Goal: Communication & Community: Answer question/provide support

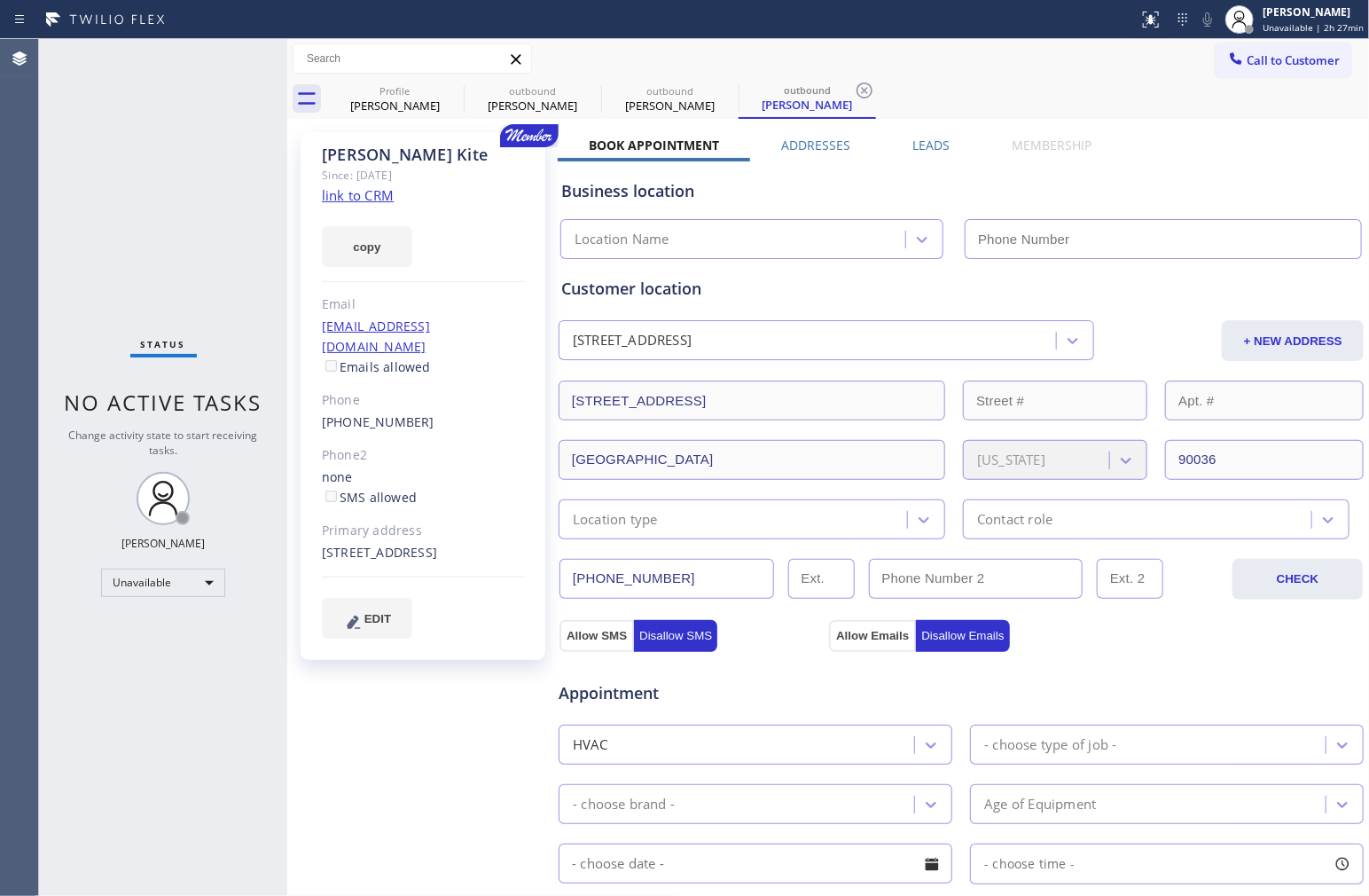
click at [781, 181] on div "Business location" at bounding box center [961, 191] width 800 height 24
click at [370, 190] on link "link to CRM" at bounding box center [357, 195] width 72 height 18
click at [1249, 69] on button "Call to Customer" at bounding box center [1283, 60] width 136 height 33
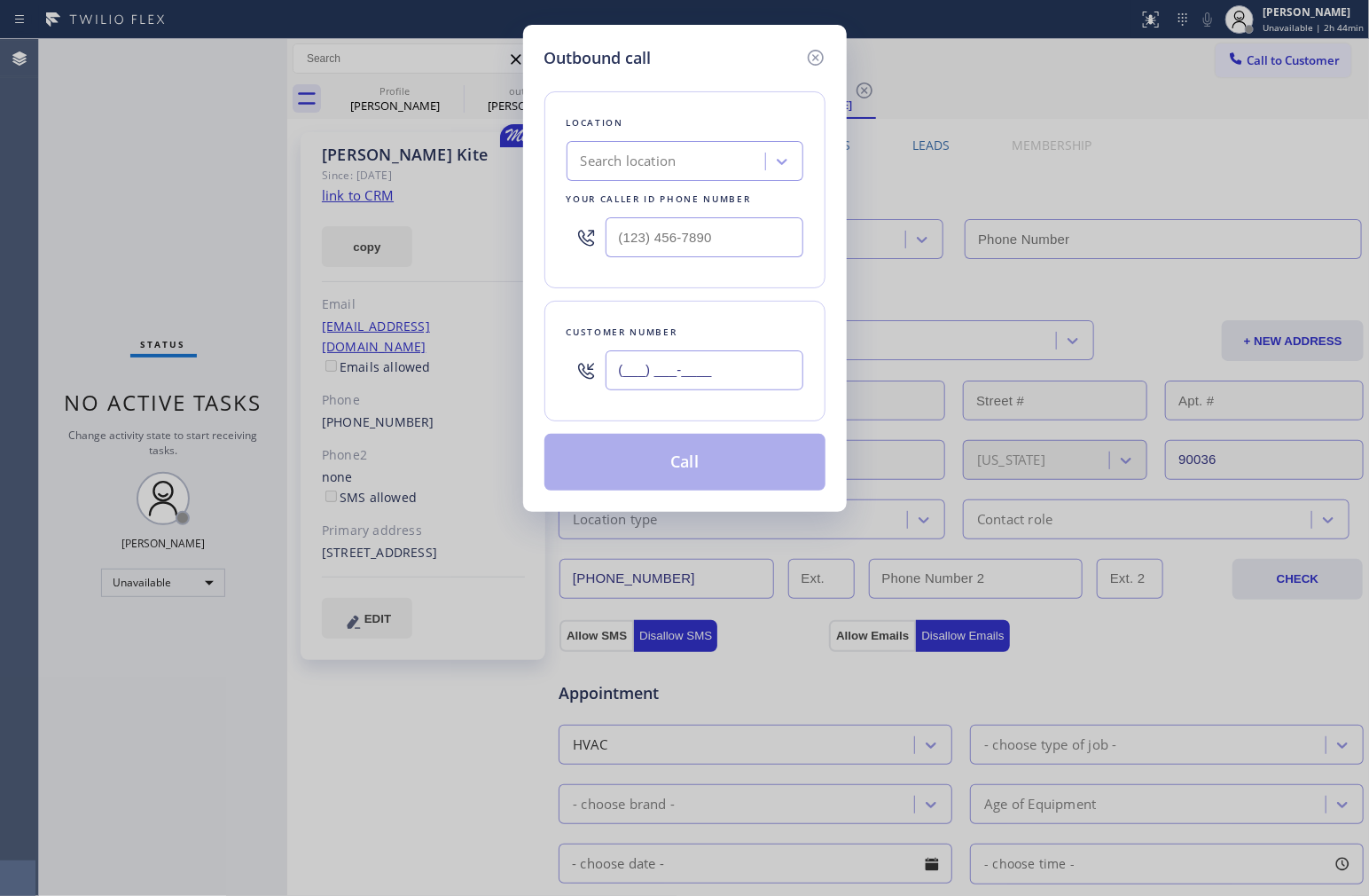
click at [761, 366] on input "(___) ___-____" at bounding box center [704, 370] width 198 height 40
paste input "213) 309-0636"
type input "[PHONE_NUMBER]"
click at [694, 238] on input "(___) ___-____" at bounding box center [704, 237] width 198 height 40
paste input "866) 641-0707"
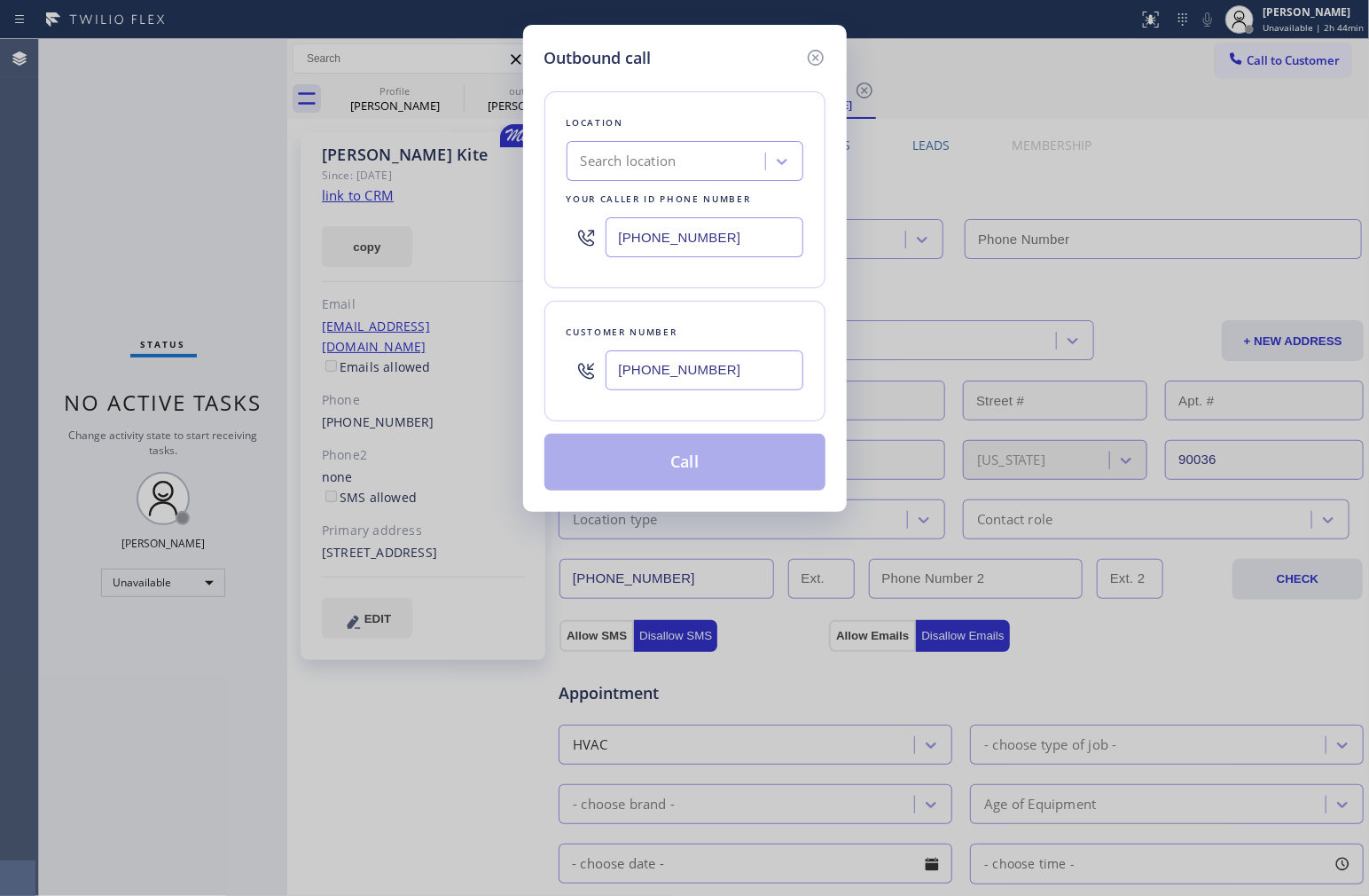
type input "[PHONE_NUMBER]"
click at [743, 304] on div "Customer number [PHONE_NUMBER]" at bounding box center [685, 361] width 281 height 121
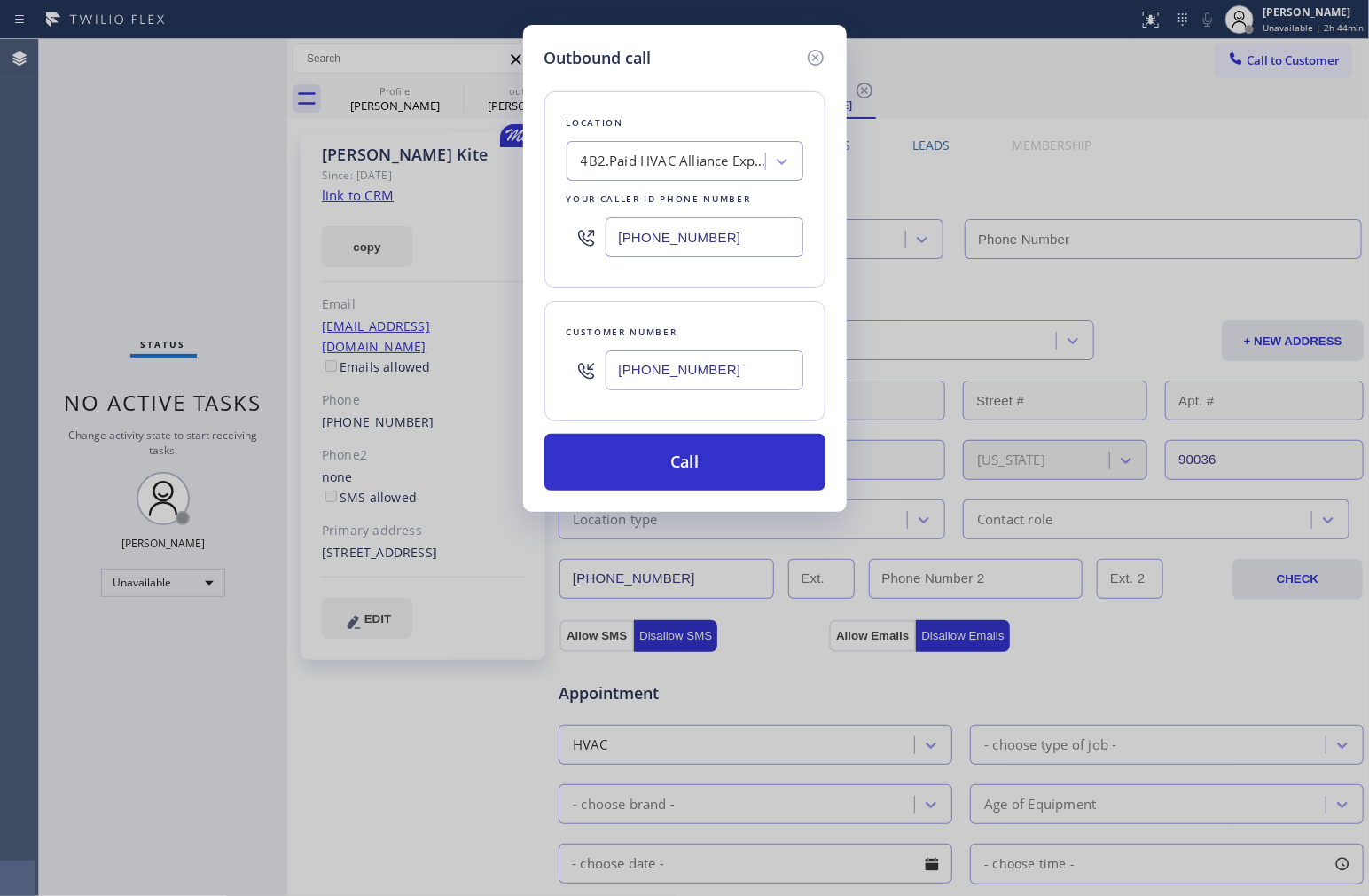
click at [743, 304] on div "Customer number [PHONE_NUMBER]" at bounding box center [685, 361] width 281 height 121
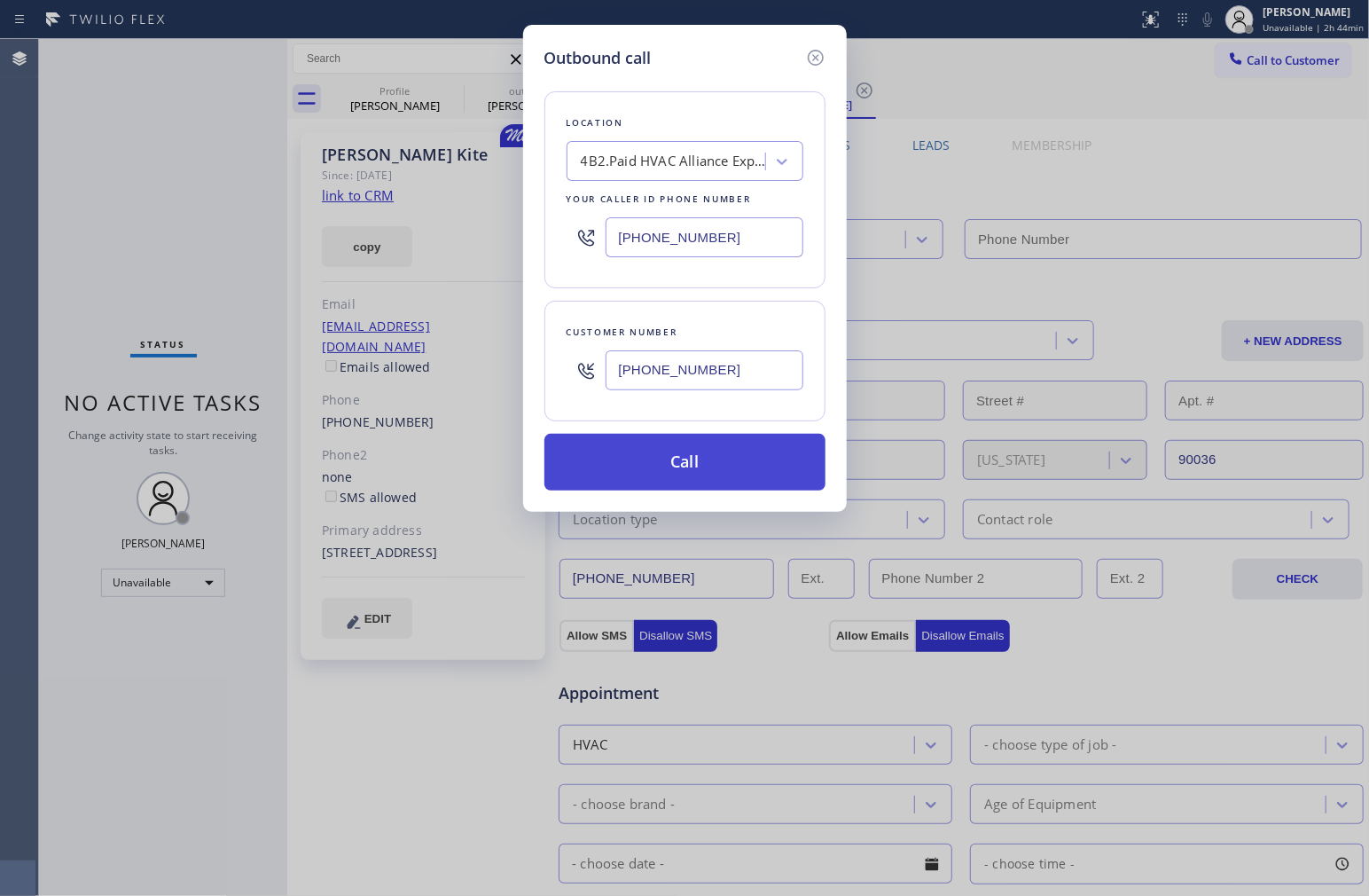
click at [707, 466] on button "Call" at bounding box center [685, 462] width 281 height 57
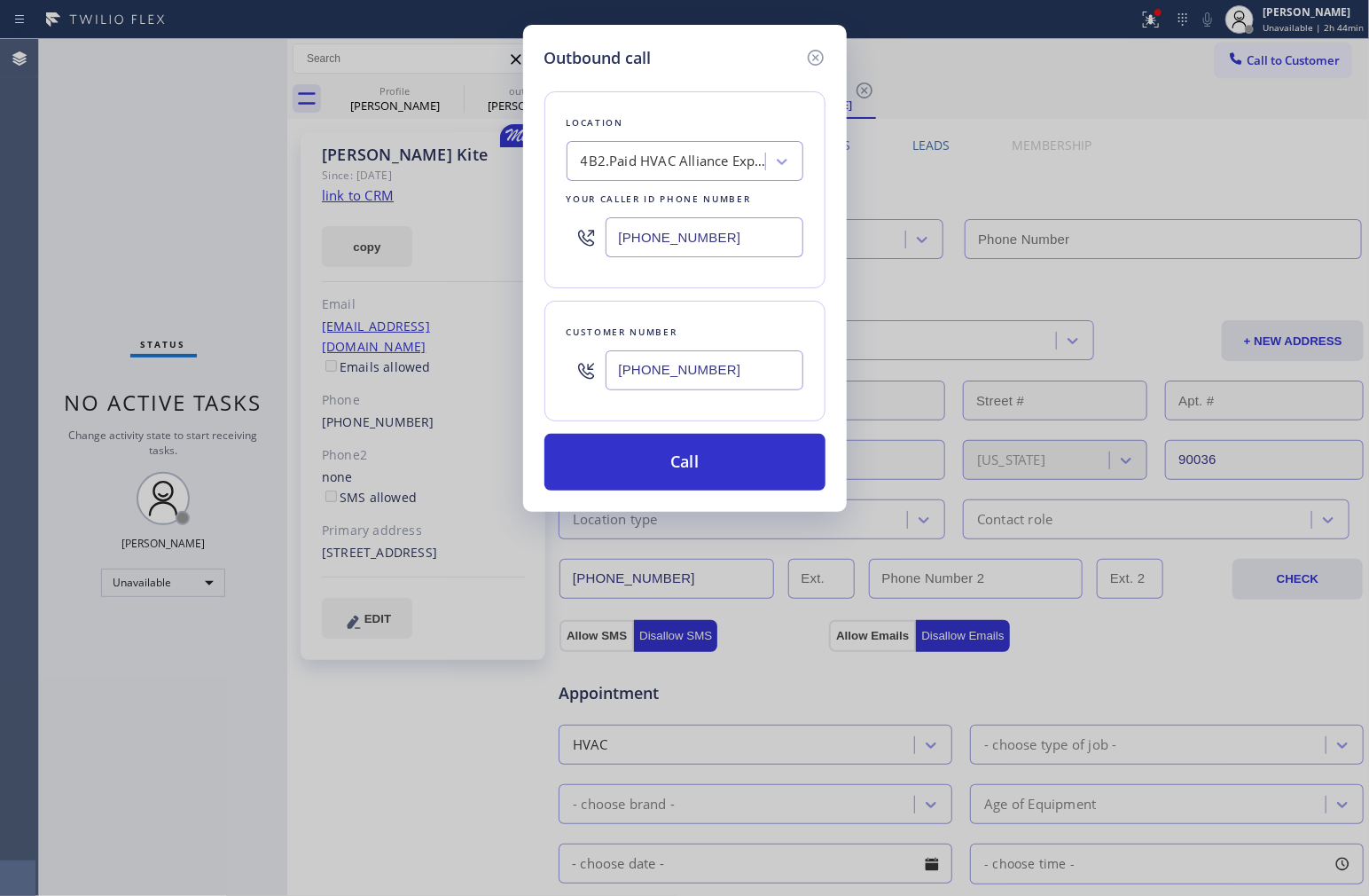
click at [766, 308] on div "Customer number [PHONE_NUMBER]" at bounding box center [685, 361] width 281 height 121
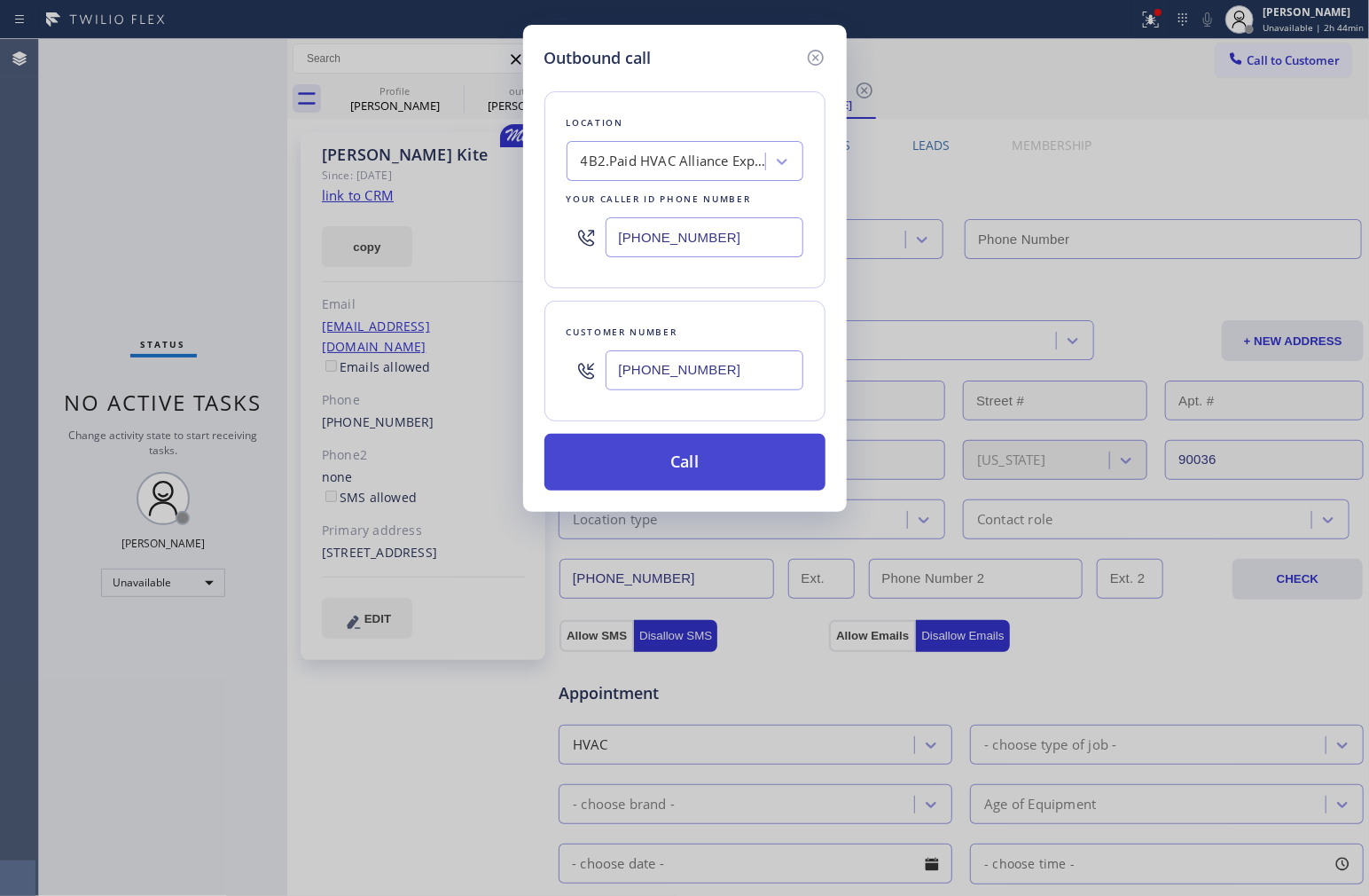
click at [703, 454] on button "Call" at bounding box center [685, 462] width 281 height 57
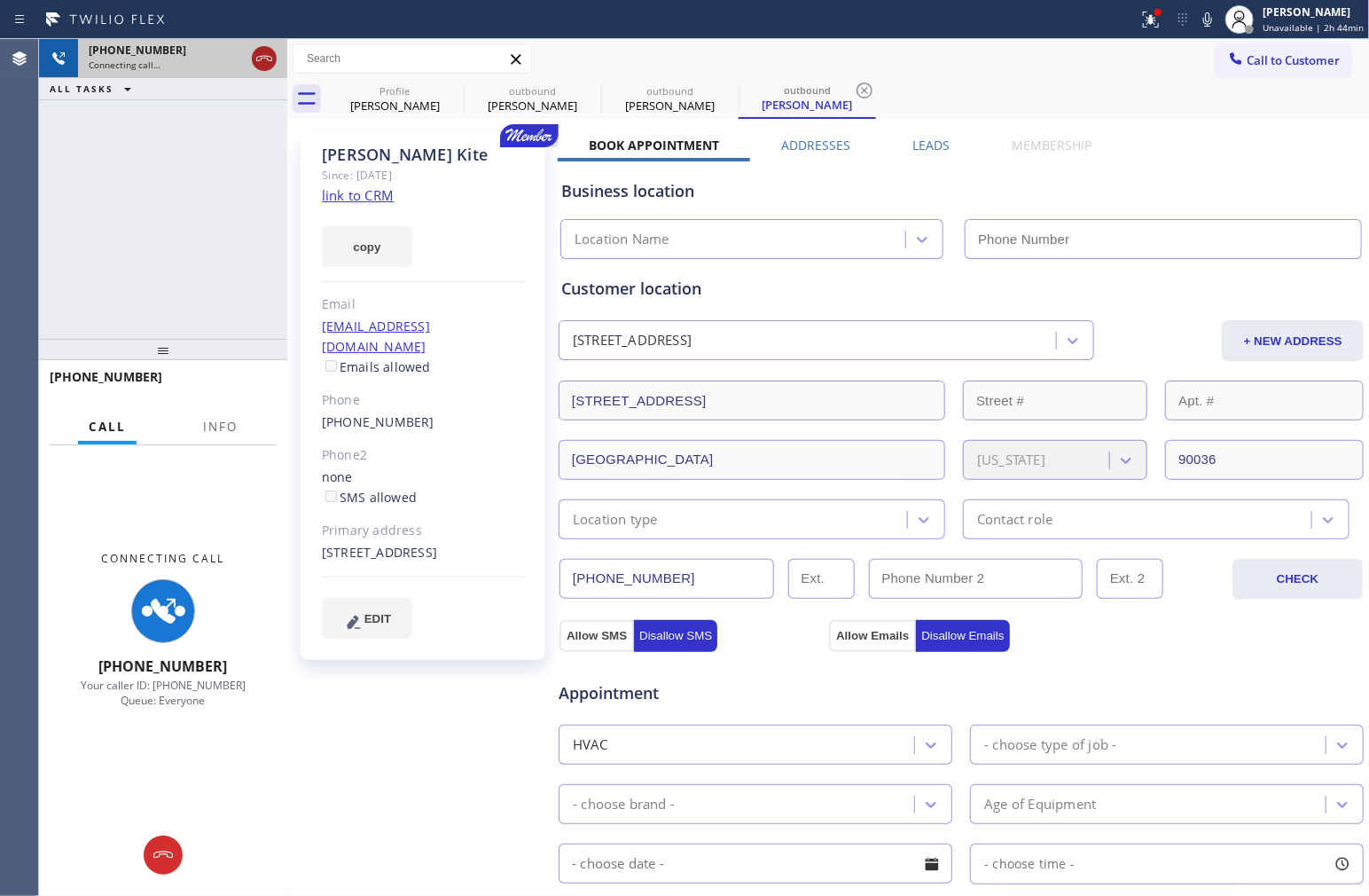
click at [263, 62] on icon at bounding box center [265, 59] width 22 height 22
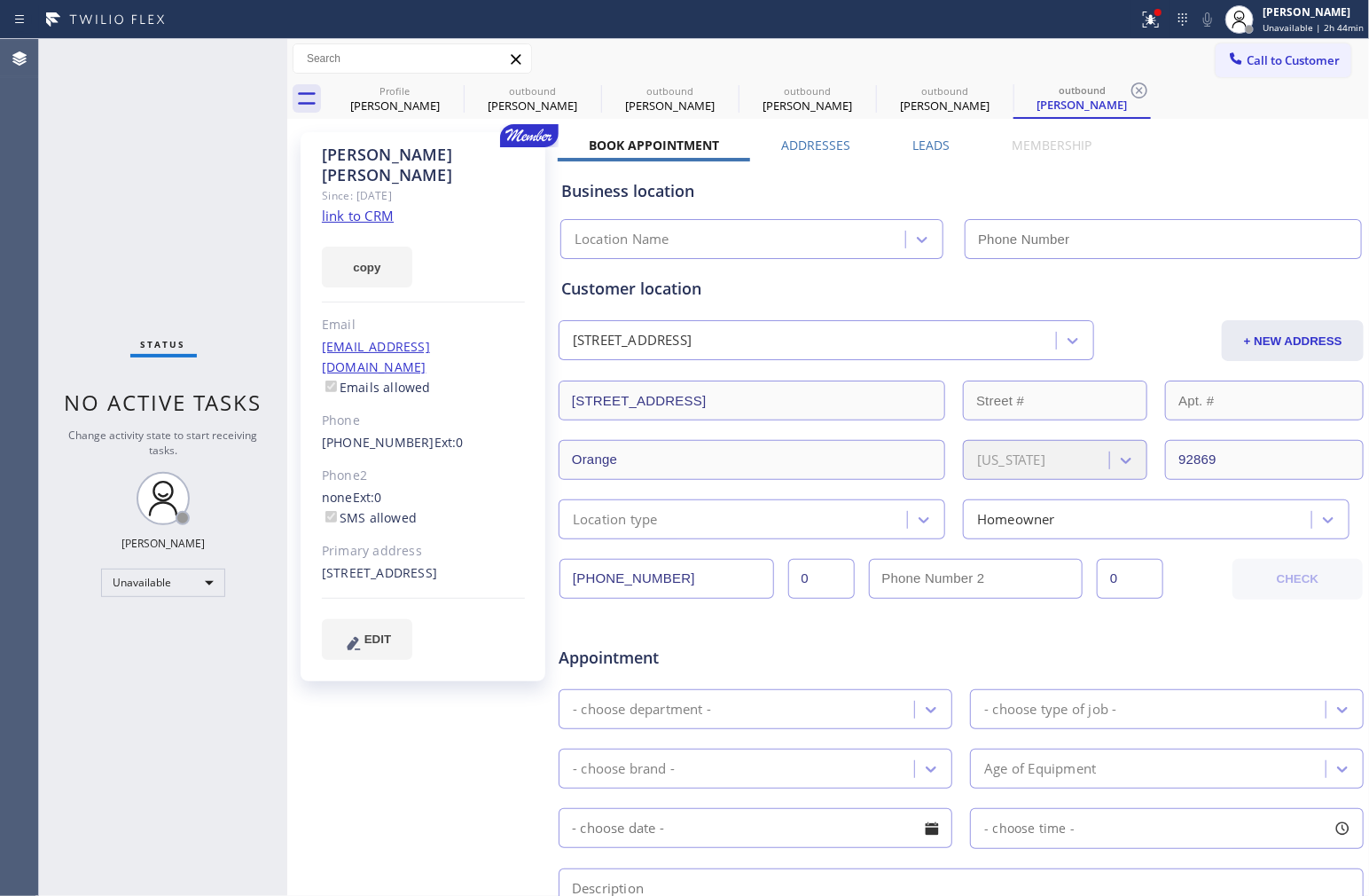
click at [187, 188] on div "Status No active tasks Change activity state to start receiving tasks. [PERSON_…" at bounding box center [163, 467] width 249 height 857
click at [374, 434] on link "[PHONE_NUMBER]" at bounding box center [378, 442] width 113 height 17
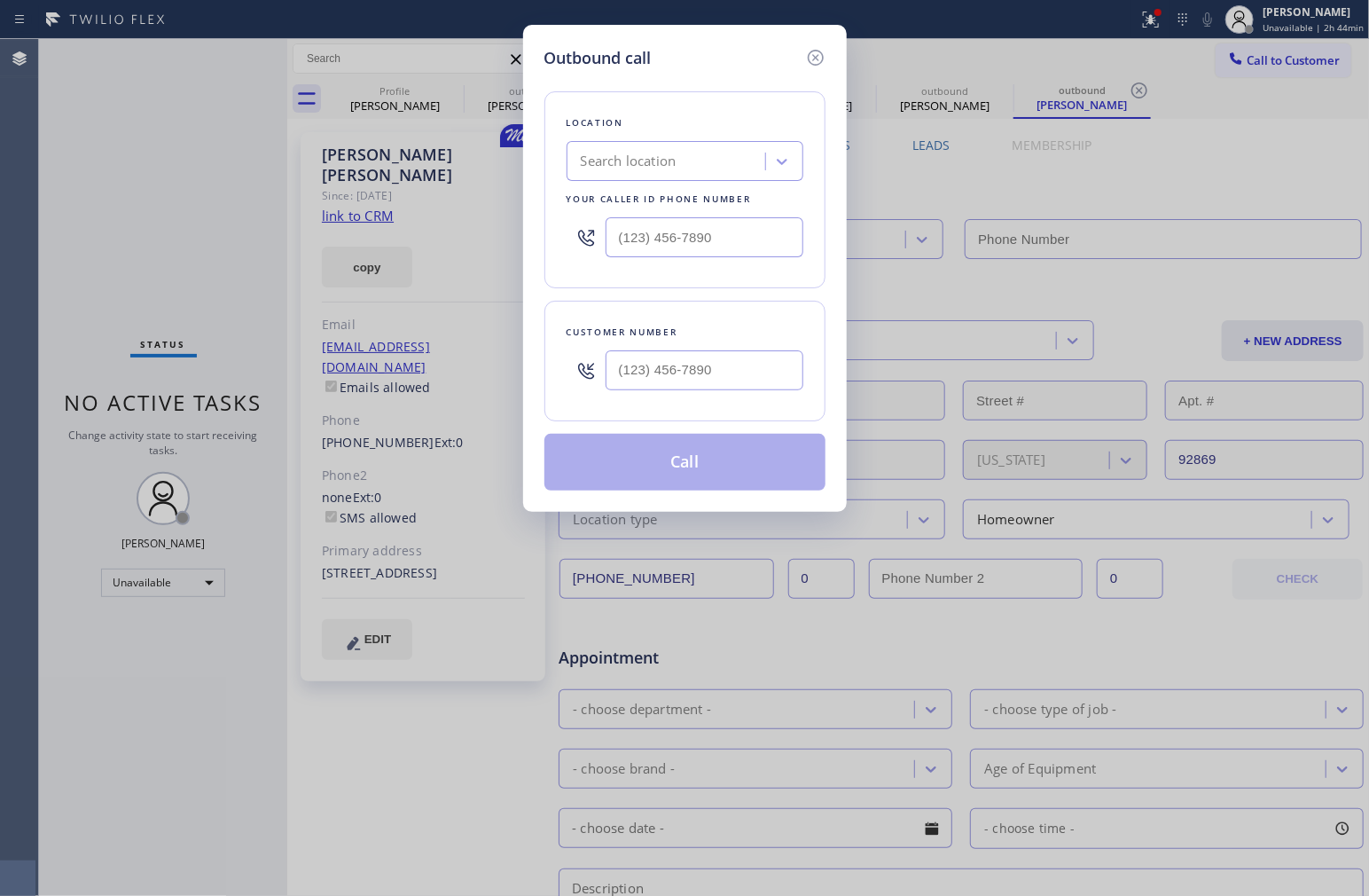
type input "[PHONE_NUMBER]"
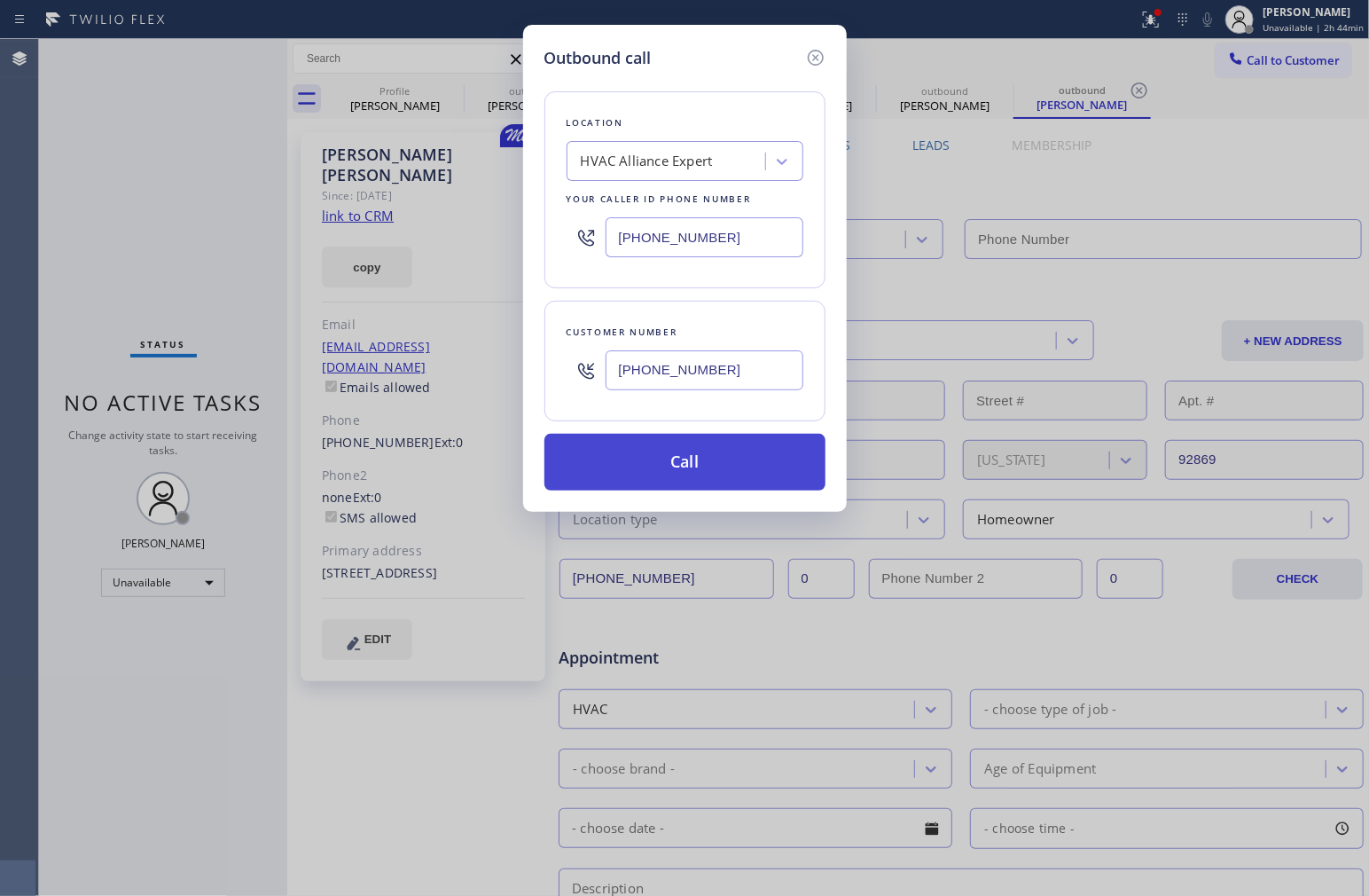
type input "[PHONE_NUMBER]"
click at [689, 450] on button "Call" at bounding box center [685, 462] width 281 height 57
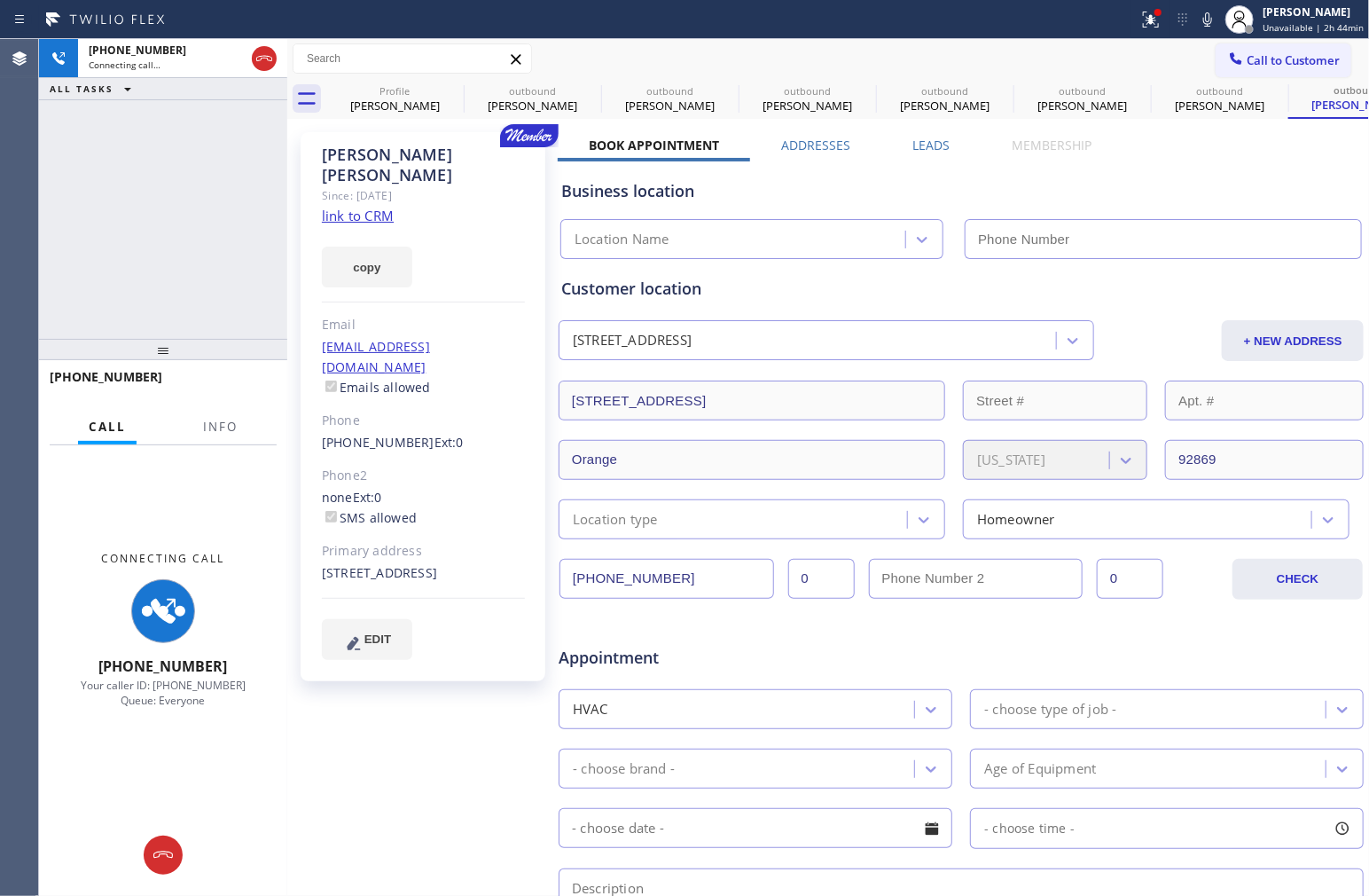
type input "[PHONE_NUMBER]"
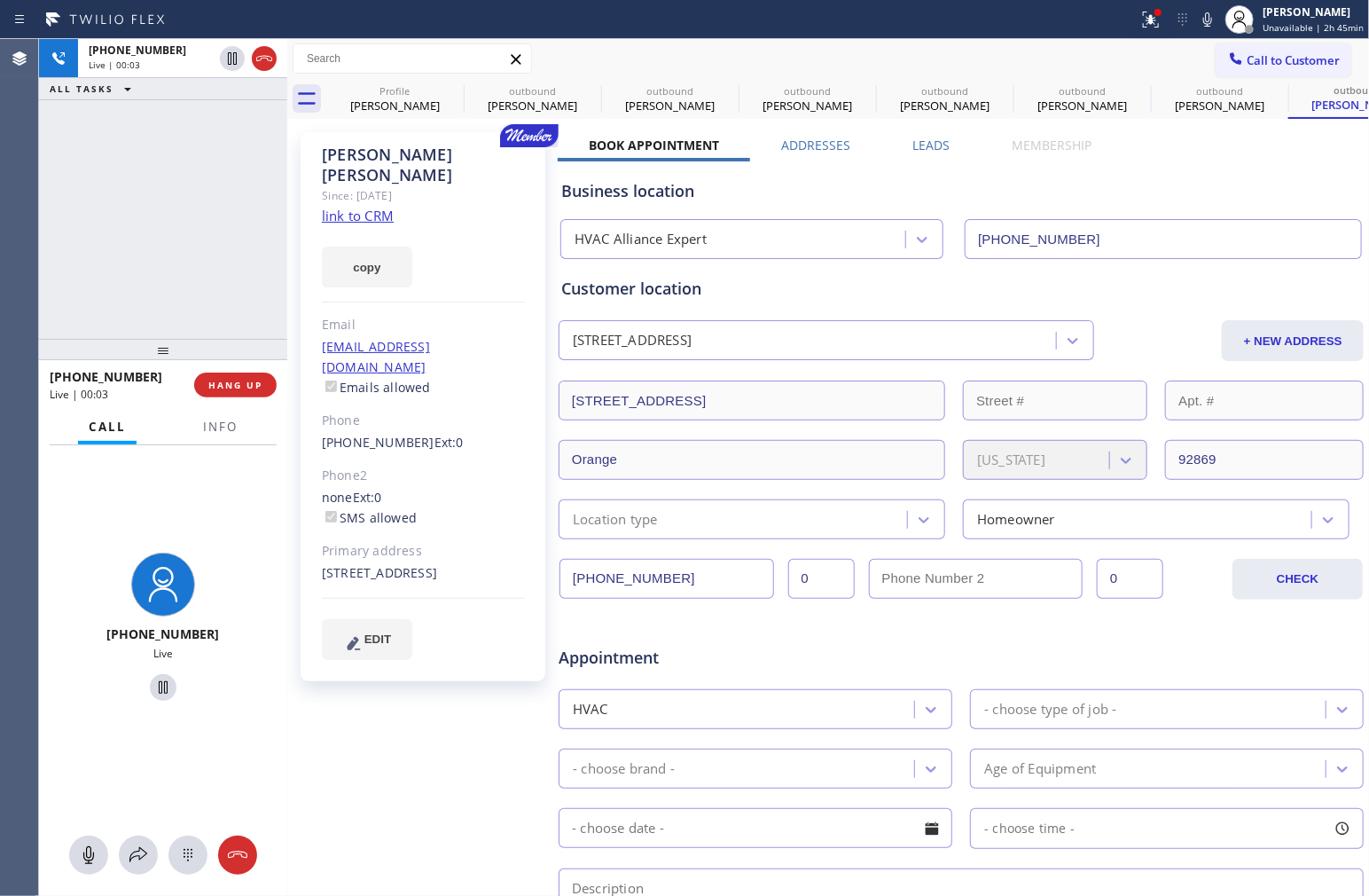
click at [116, 221] on div "[PHONE_NUMBER] Live | 00:03 ALL TASKS ALL TASKS ACTIVE TASKS TASKS IN WRAP UP" at bounding box center [163, 189] width 249 height 300
click at [125, 264] on div "[PHONE_NUMBER] Live | 00:07 ALL TASKS ALL TASKS ACTIVE TASKS TASKS IN WRAP UP" at bounding box center [163, 189] width 249 height 300
drag, startPoint x: 143, startPoint y: 296, endPoint x: 321, endPoint y: 361, distance: 189.5
click at [143, 296] on div "[PHONE_NUMBER] Live | 00:48 ALL TASKS ALL TASKS ACTIVE TASKS TASKS IN WRAP UP" at bounding box center [163, 189] width 249 height 300
drag, startPoint x: 83, startPoint y: 221, endPoint x: 116, endPoint y: 218, distance: 33.1
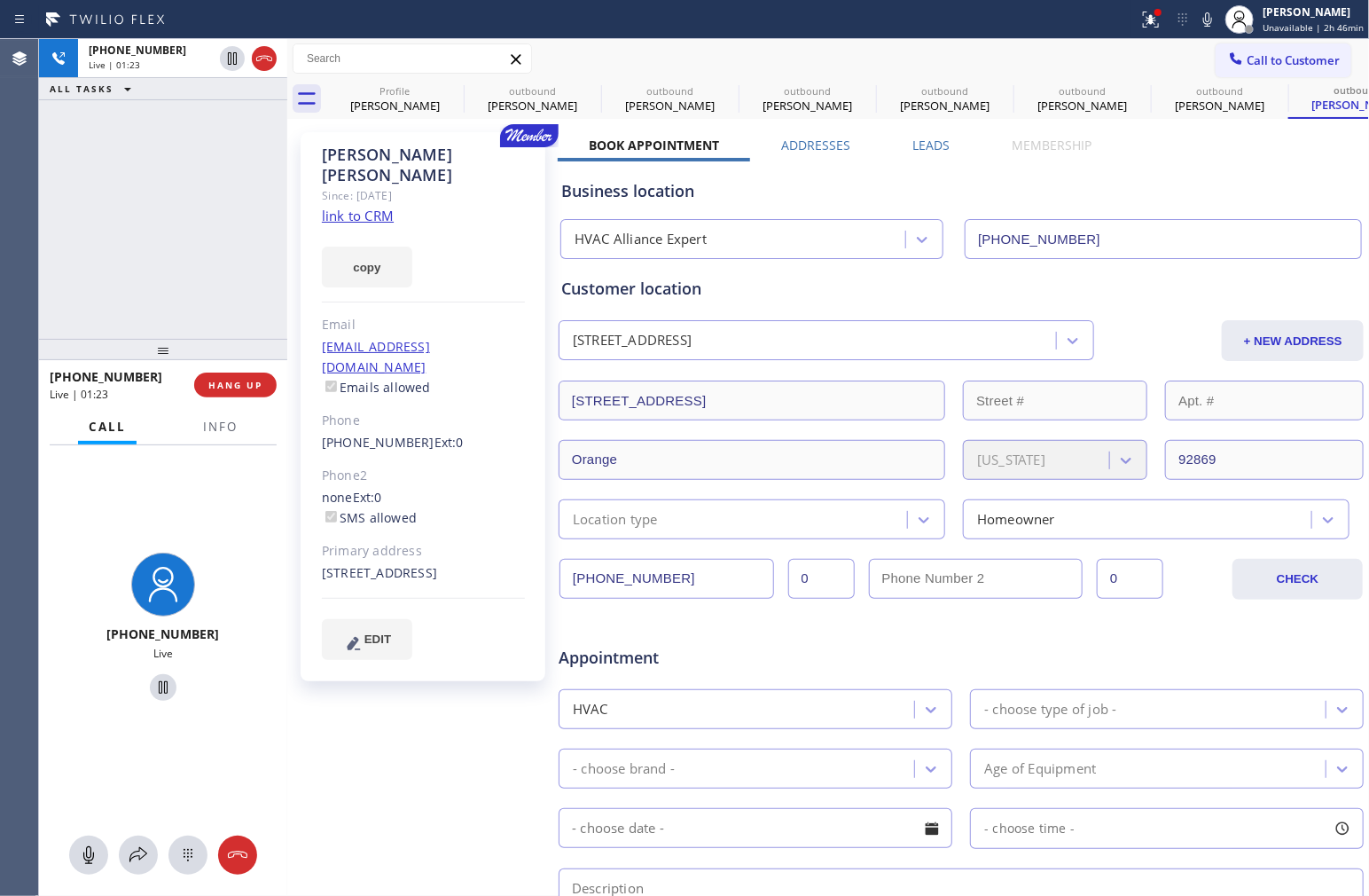
click at [83, 221] on div "[PHONE_NUMBER] Live | 01:23 ALL TASKS ALL TASKS ACTIVE TASKS TASKS IN WRAP UP" at bounding box center [163, 189] width 249 height 300
click at [182, 230] on div "[PHONE_NUMBER] Live | 01:24 ALL TASKS ALL TASKS ACTIVE TASKS TASKS IN WRAP UP" at bounding box center [163, 189] width 249 height 300
click at [268, 59] on icon at bounding box center [265, 58] width 16 height 5
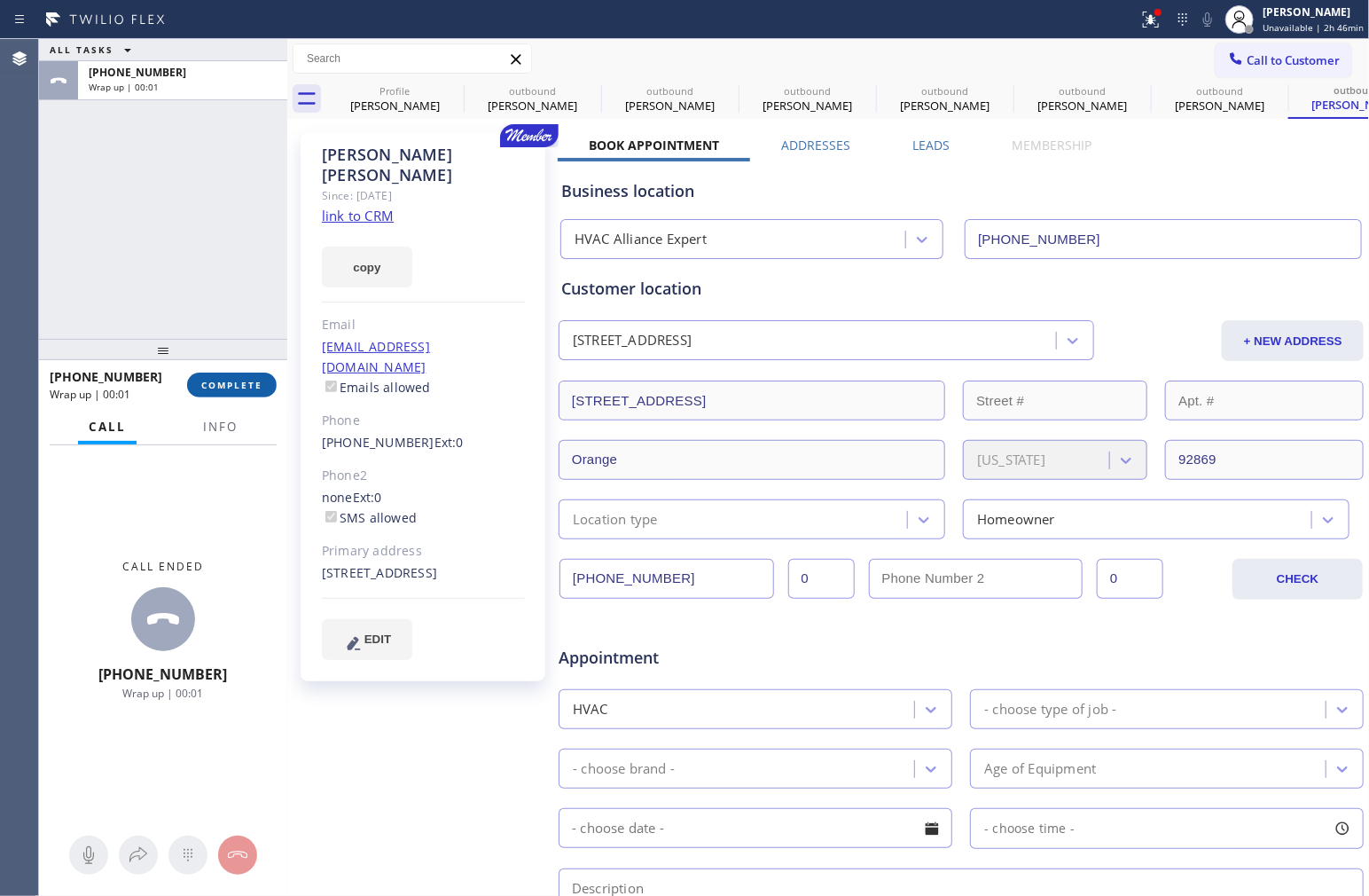
click at [240, 379] on span "COMPLETE" at bounding box center [232, 385] width 61 height 13
click at [230, 252] on div "ALL TASKS ALL TASKS ACTIVE TASKS TASKS IN WRAP UP [PHONE_NUMBER] Wrap up | 00:02" at bounding box center [163, 189] width 249 height 300
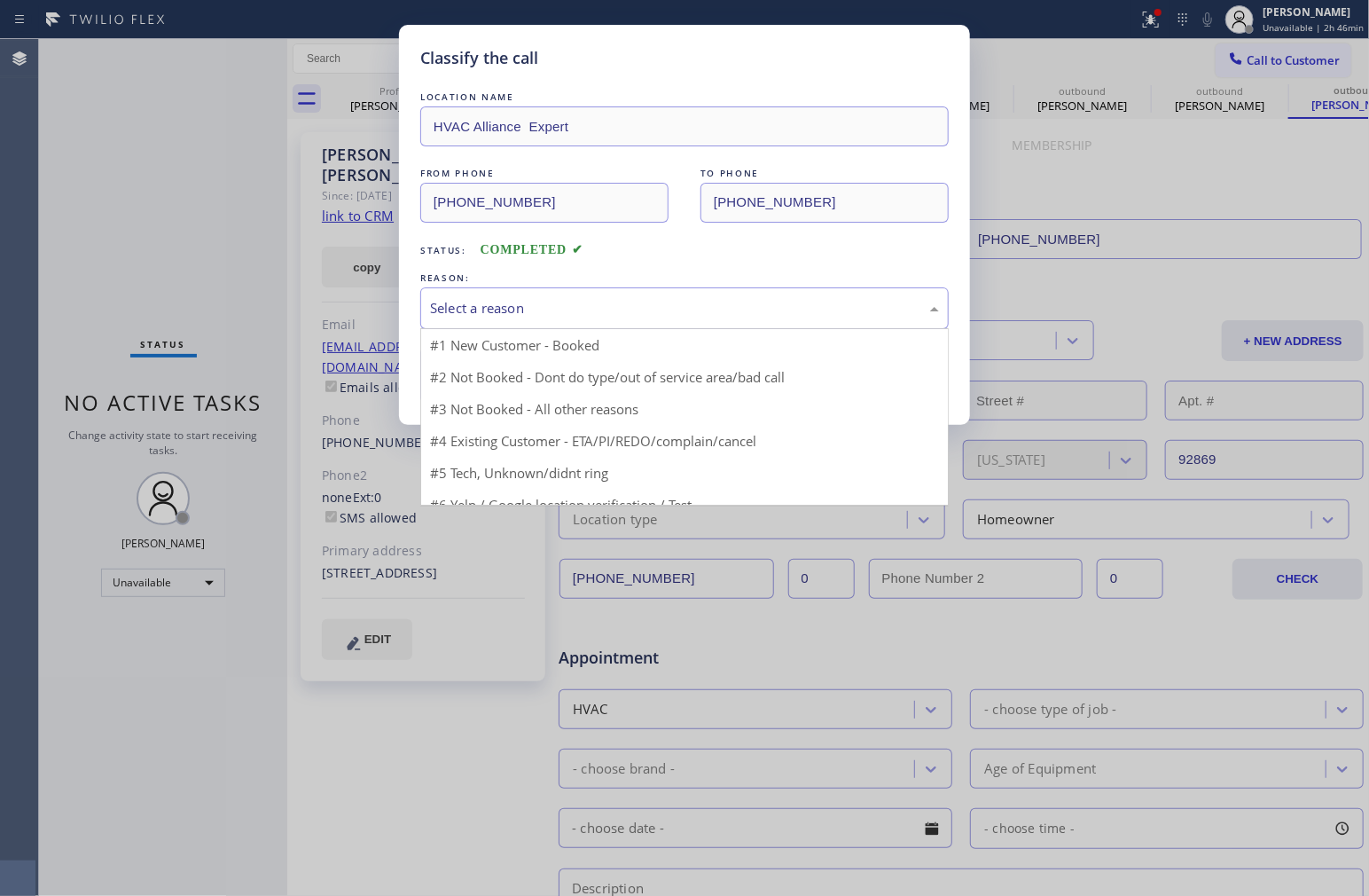
click at [640, 318] on div "Select a reason" at bounding box center [684, 308] width 509 height 21
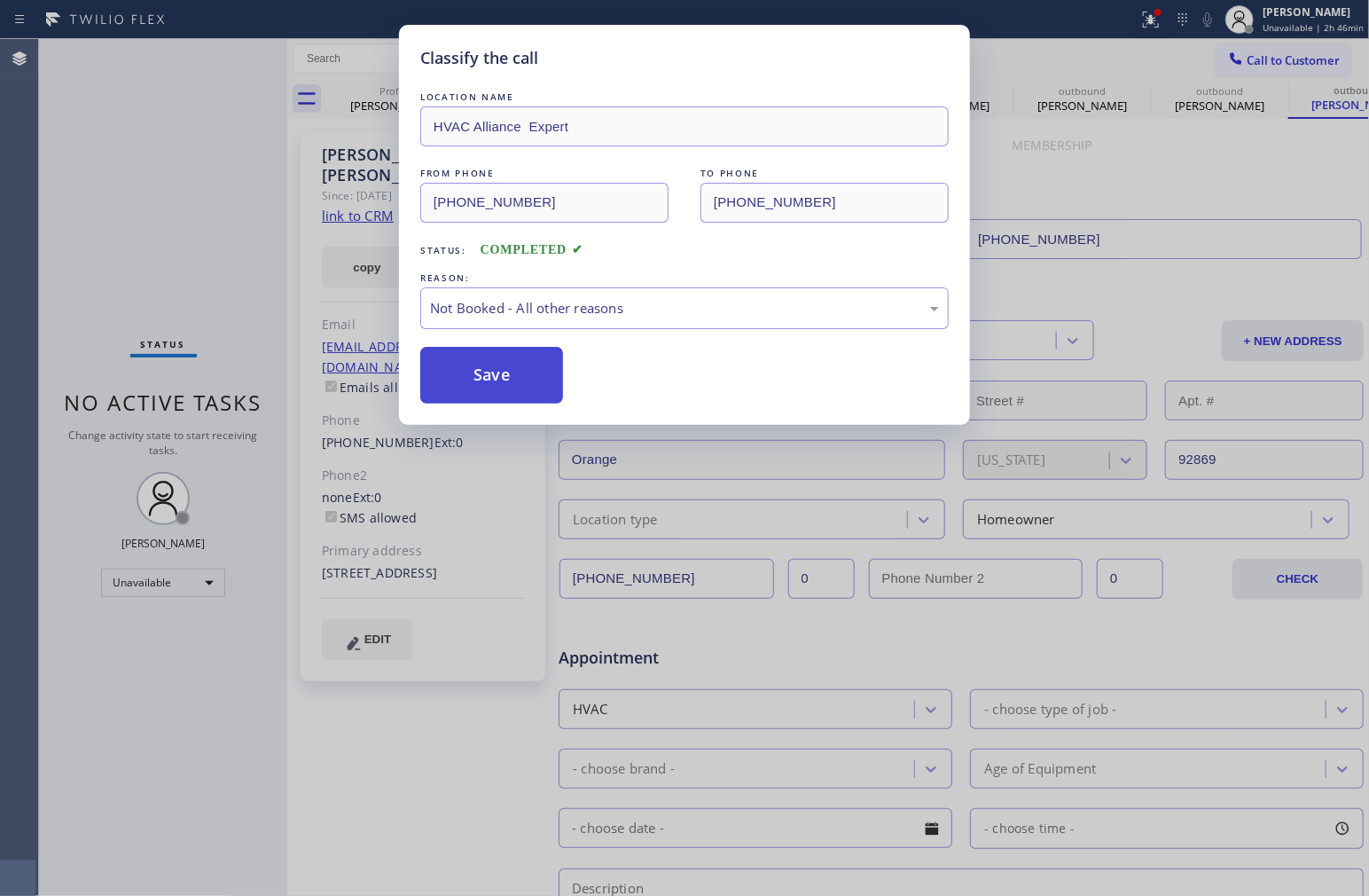
click at [475, 366] on button "Save" at bounding box center [491, 376] width 143 height 57
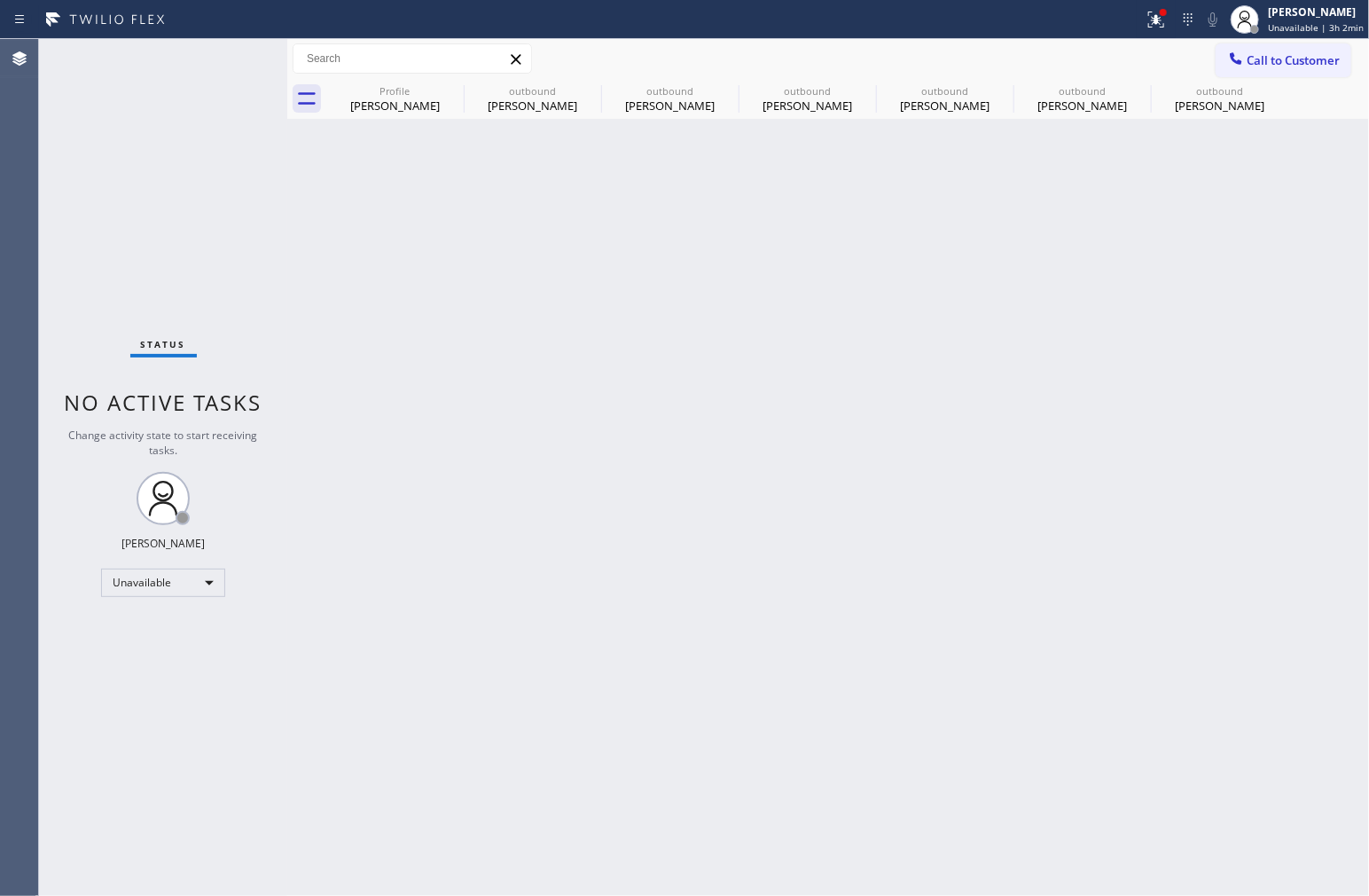
drag, startPoint x: 386, startPoint y: 91, endPoint x: 362, endPoint y: 244, distance: 154.9
click at [386, 93] on div "Profile" at bounding box center [395, 91] width 134 height 14
type input "[PHONE_NUMBER]"
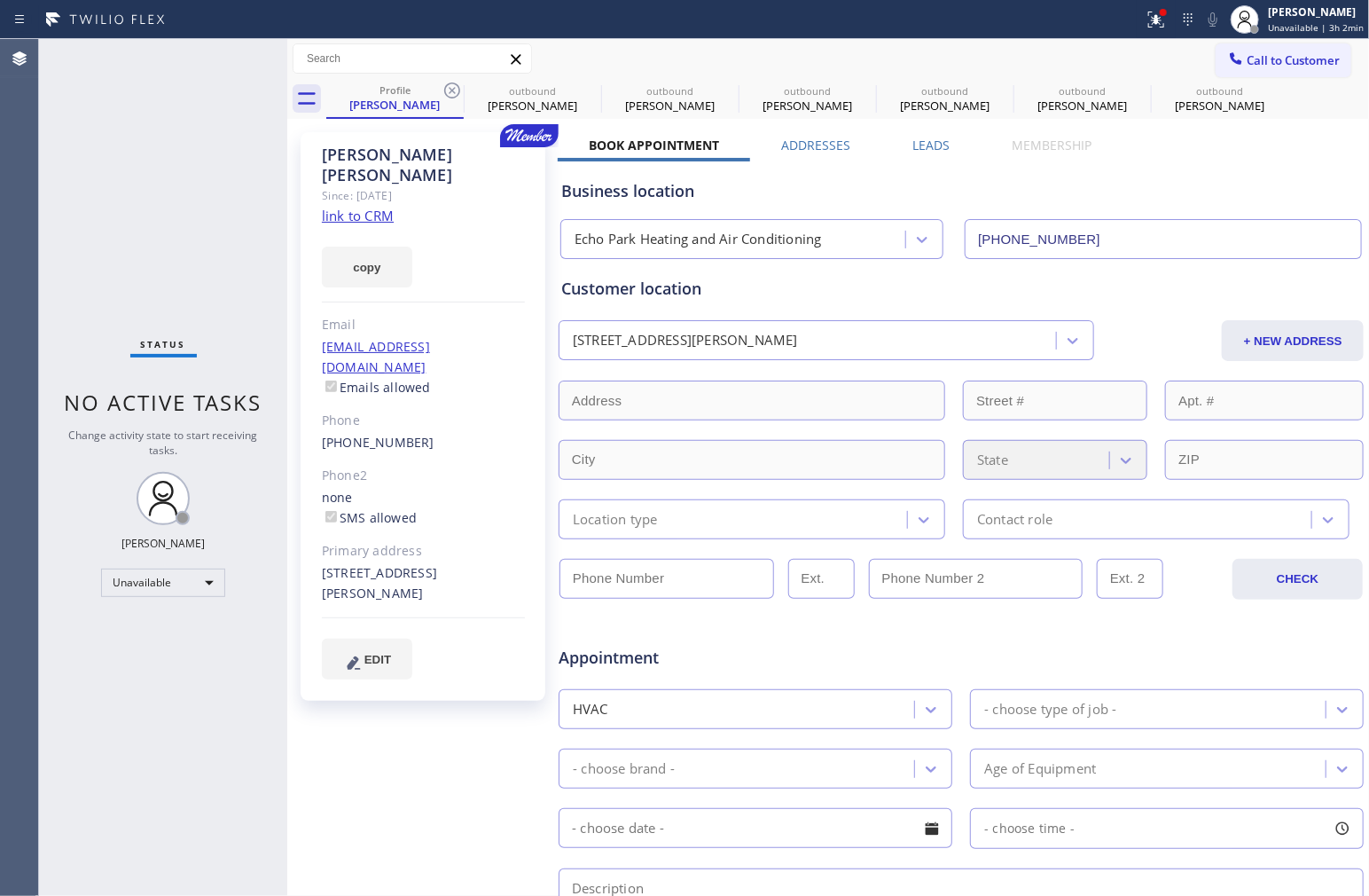
click at [375, 207] on link "link to CRM" at bounding box center [357, 215] width 72 height 18
